Goal: Information Seeking & Learning: Understand process/instructions

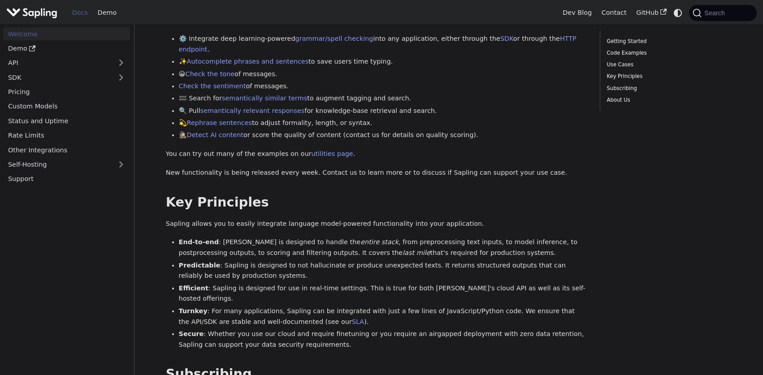
scroll to position [387, 0]
click at [85, 67] on link "API" at bounding box center [57, 63] width 109 height 13
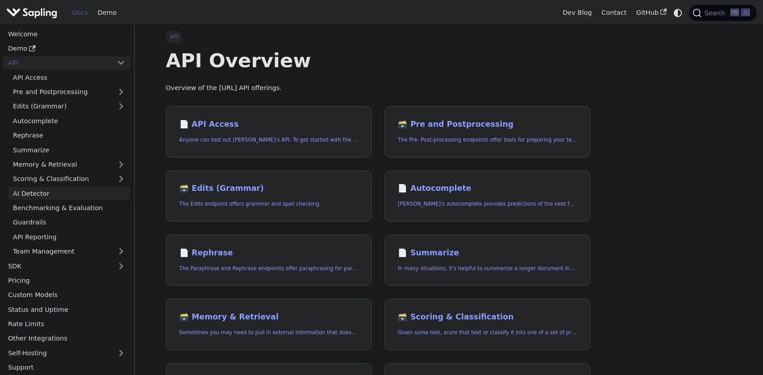
click at [33, 198] on link "AI Detector" at bounding box center [69, 193] width 122 height 13
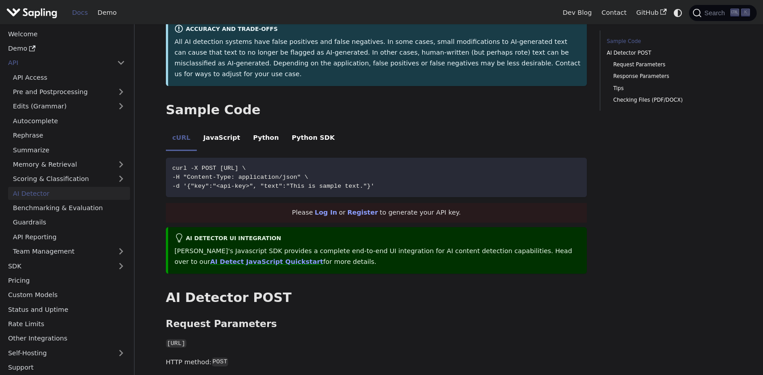
scroll to position [164, 0]
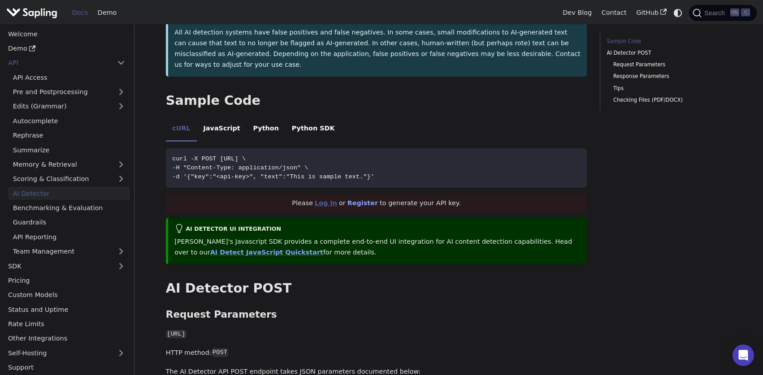
click at [337, 200] on link "Log In" at bounding box center [326, 203] width 22 height 7
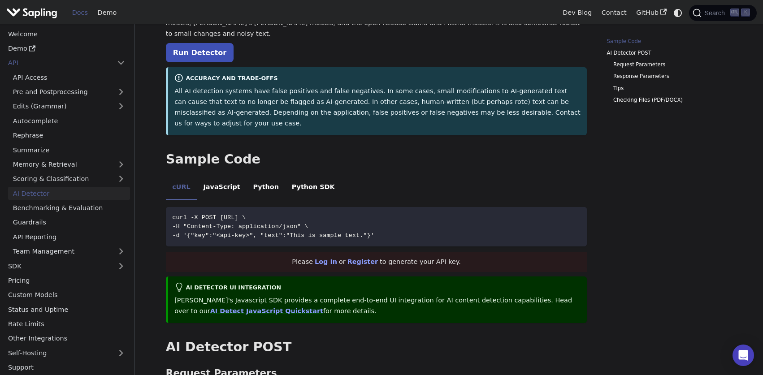
scroll to position [109, 0]
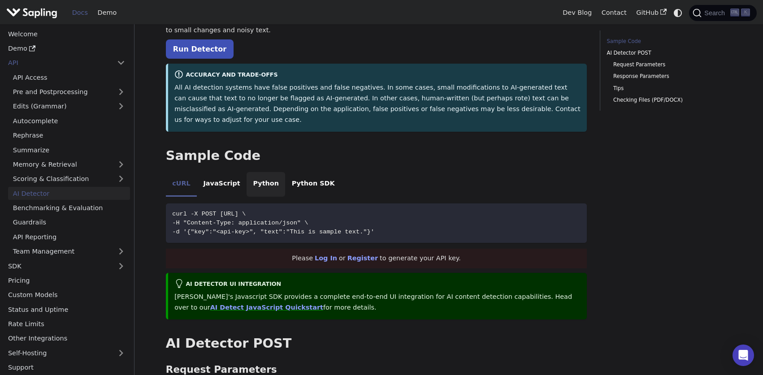
click at [259, 172] on li "Python" at bounding box center [266, 184] width 39 height 25
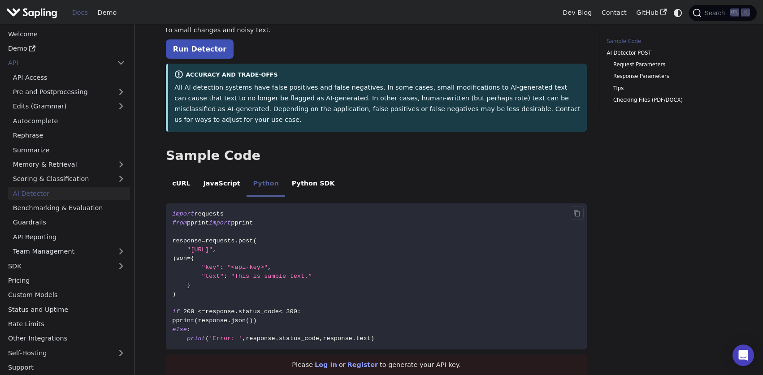
drag, startPoint x: 330, startPoint y: 229, endPoint x: 192, endPoint y: 232, distance: 137.3
click at [192, 232] on code "import requests from pprint import pprint response = requests . post ( "[URL]" …" at bounding box center [377, 277] width 422 height 146
copy span "[URL]"
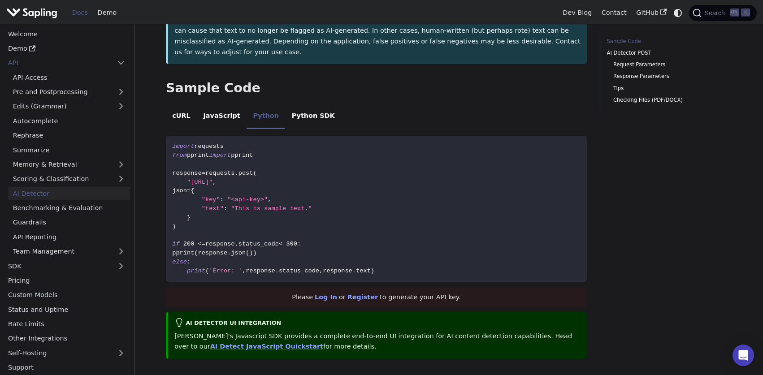
scroll to position [0, 0]
